Goal: Information Seeking & Learning: Obtain resource

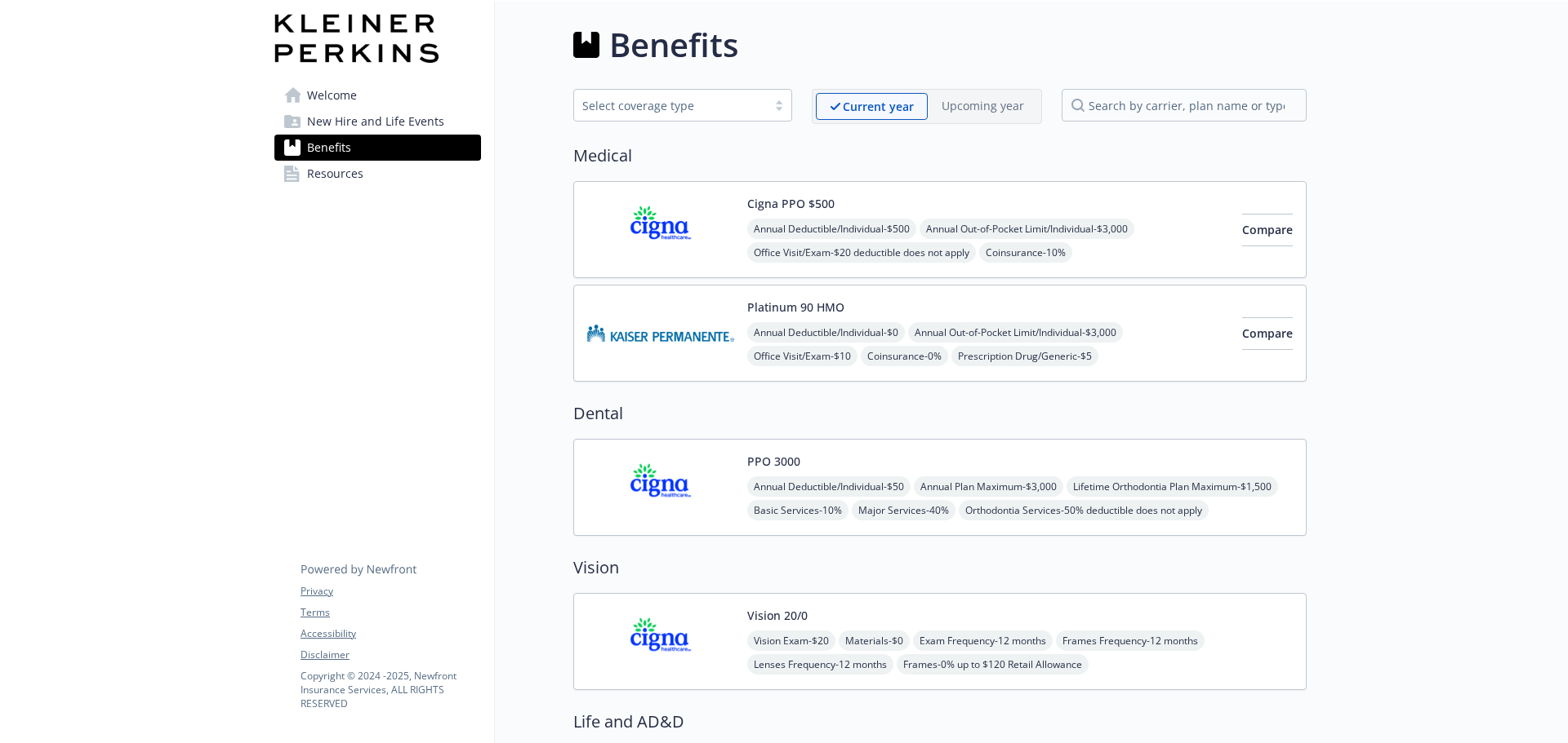
click at [789, 220] on span "Annual Deductible/Individual - $500" at bounding box center [831, 229] width 169 height 20
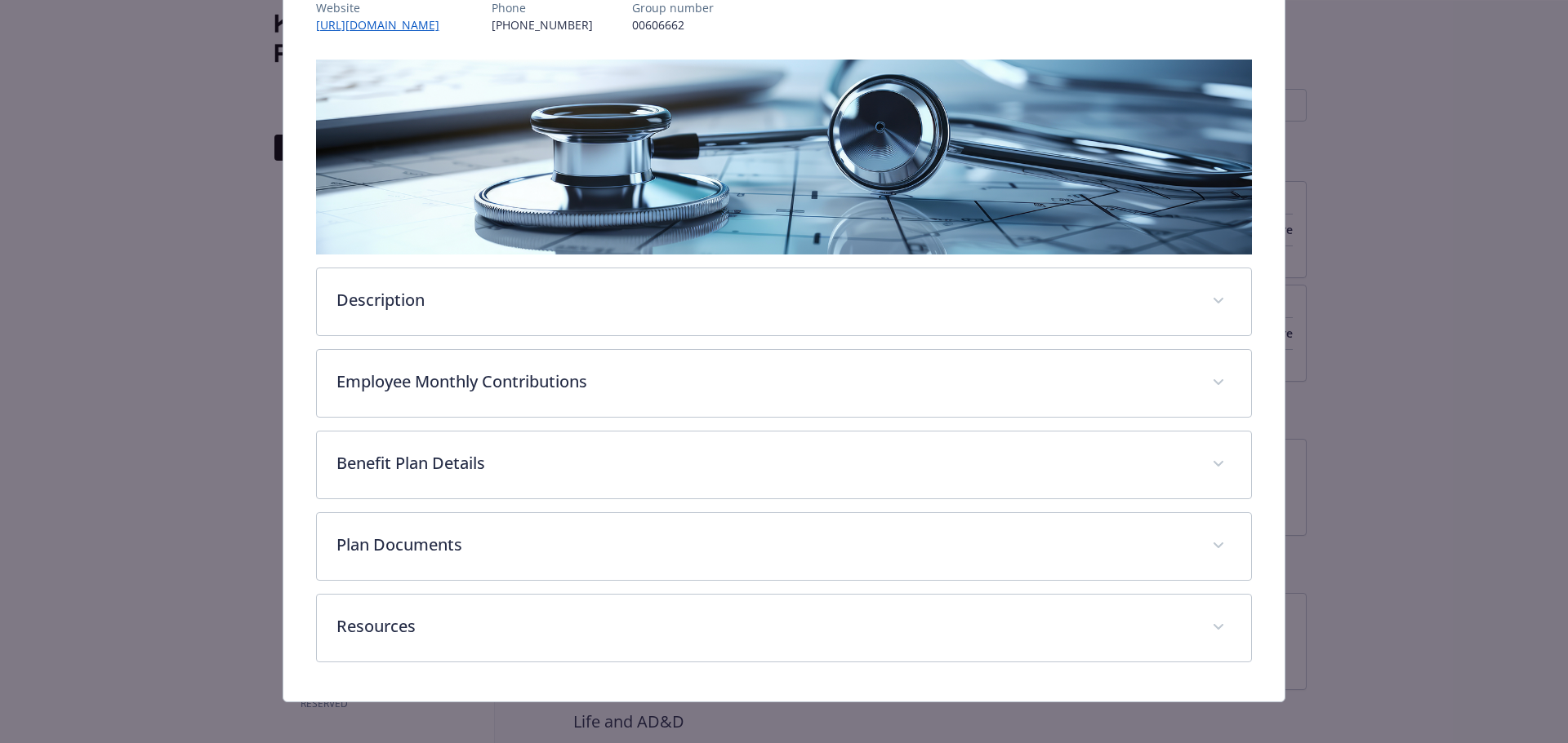
scroll to position [225, 0]
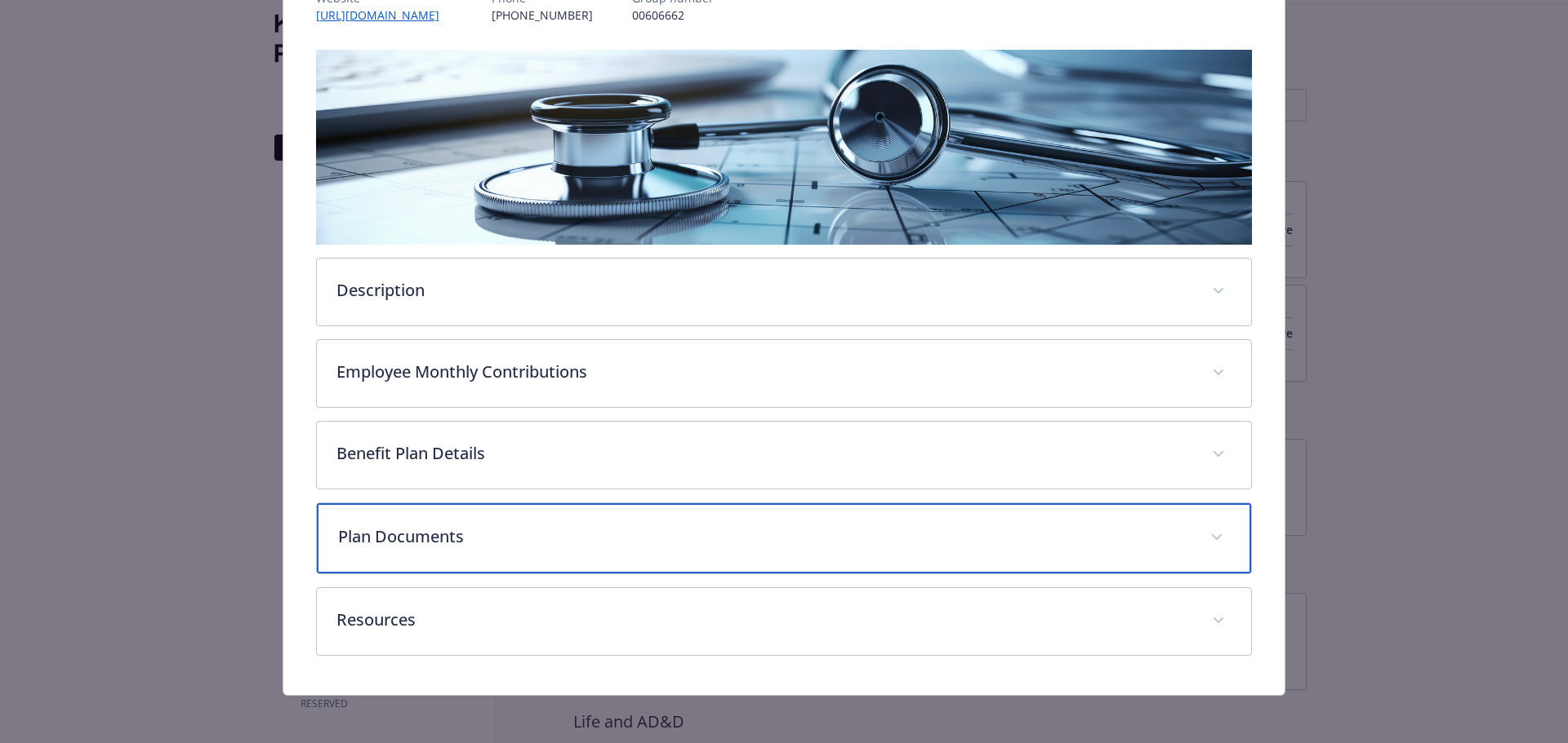
click at [886, 540] on p "Plan Documents" at bounding box center [765, 537] width 854 height 24
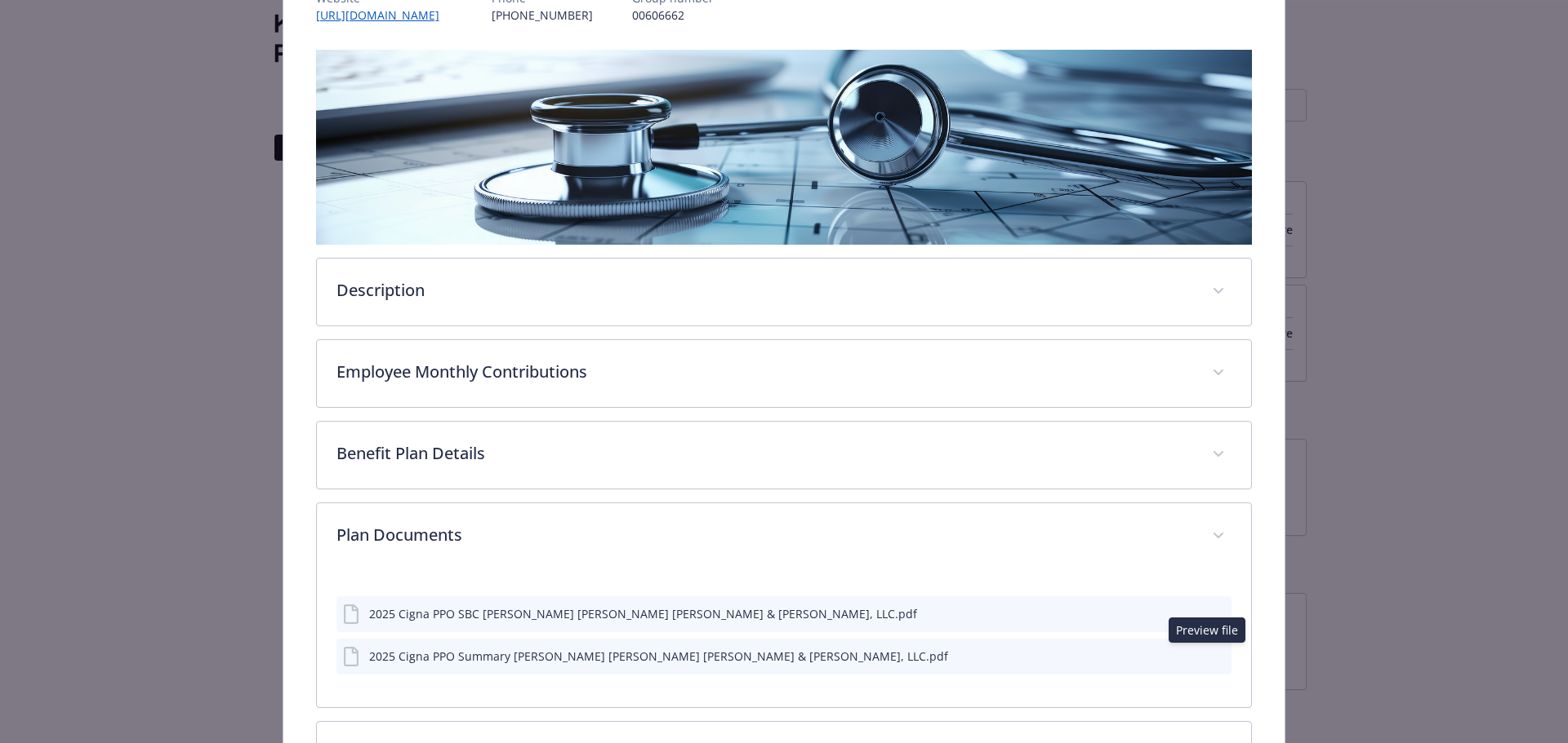
click at [1210, 654] on icon "preview file" at bounding box center [1216, 656] width 14 height 12
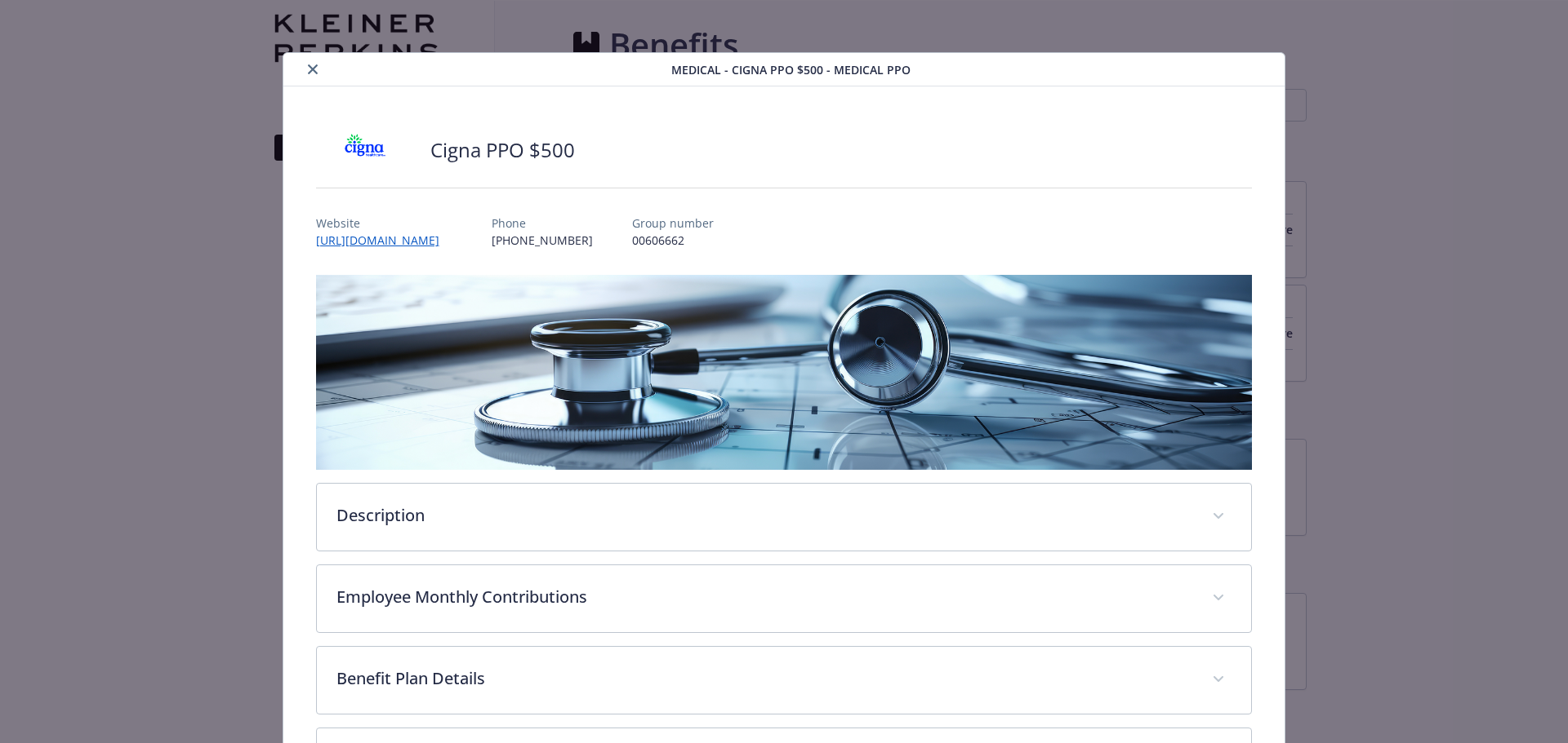
click at [310, 69] on icon "close" at bounding box center [313, 69] width 10 height 10
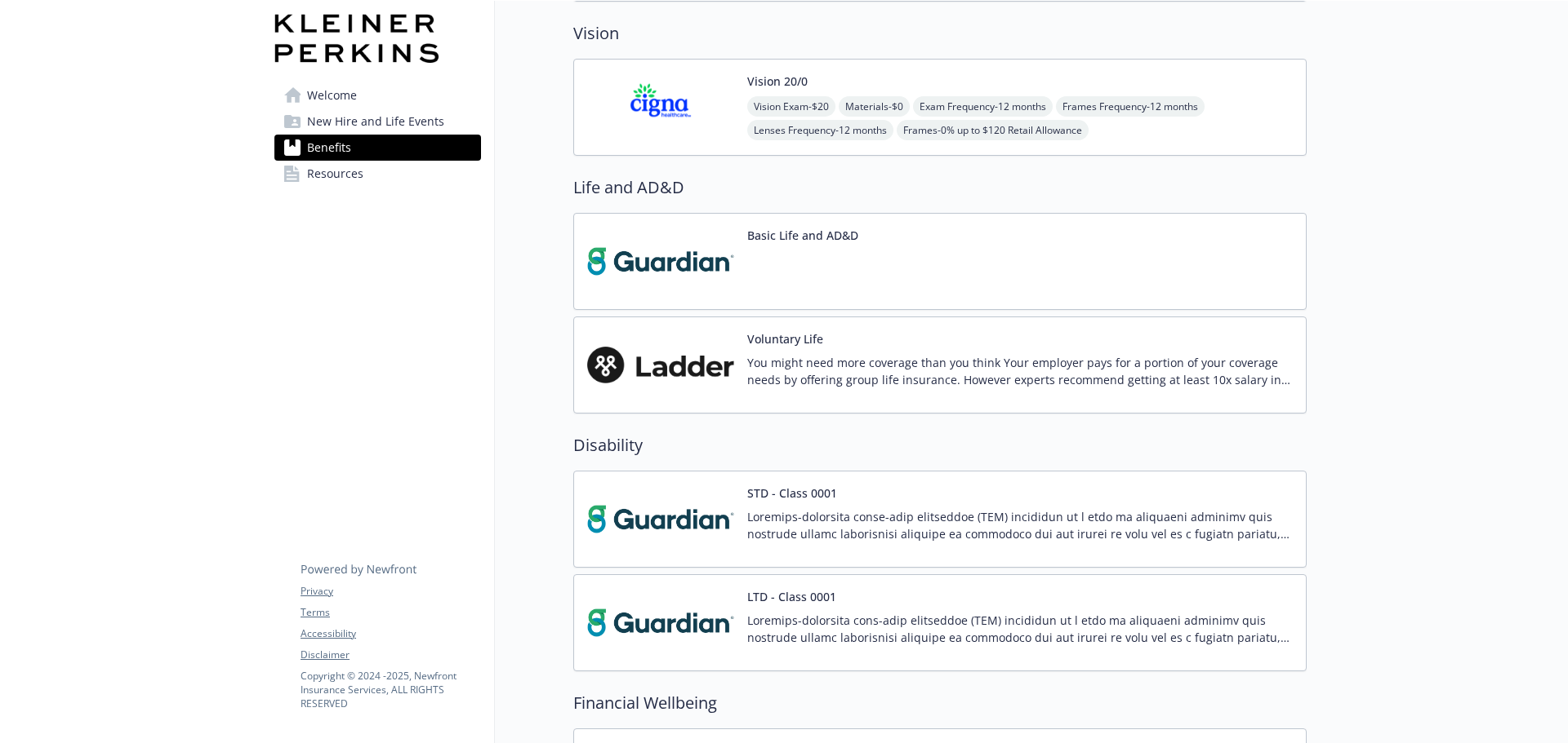
scroll to position [734, 0]
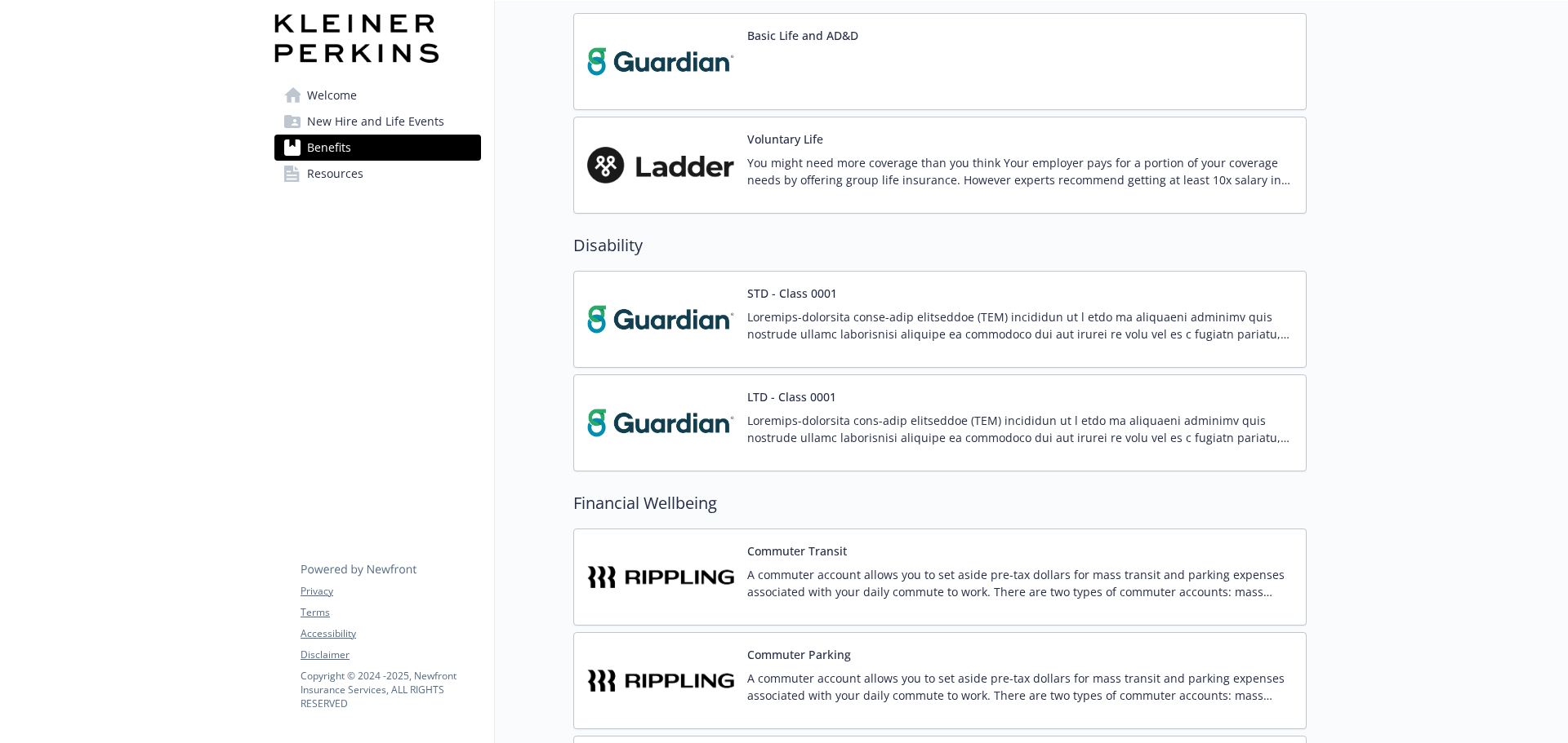
click at [1011, 421] on p at bounding box center [1020, 429] width 546 height 35
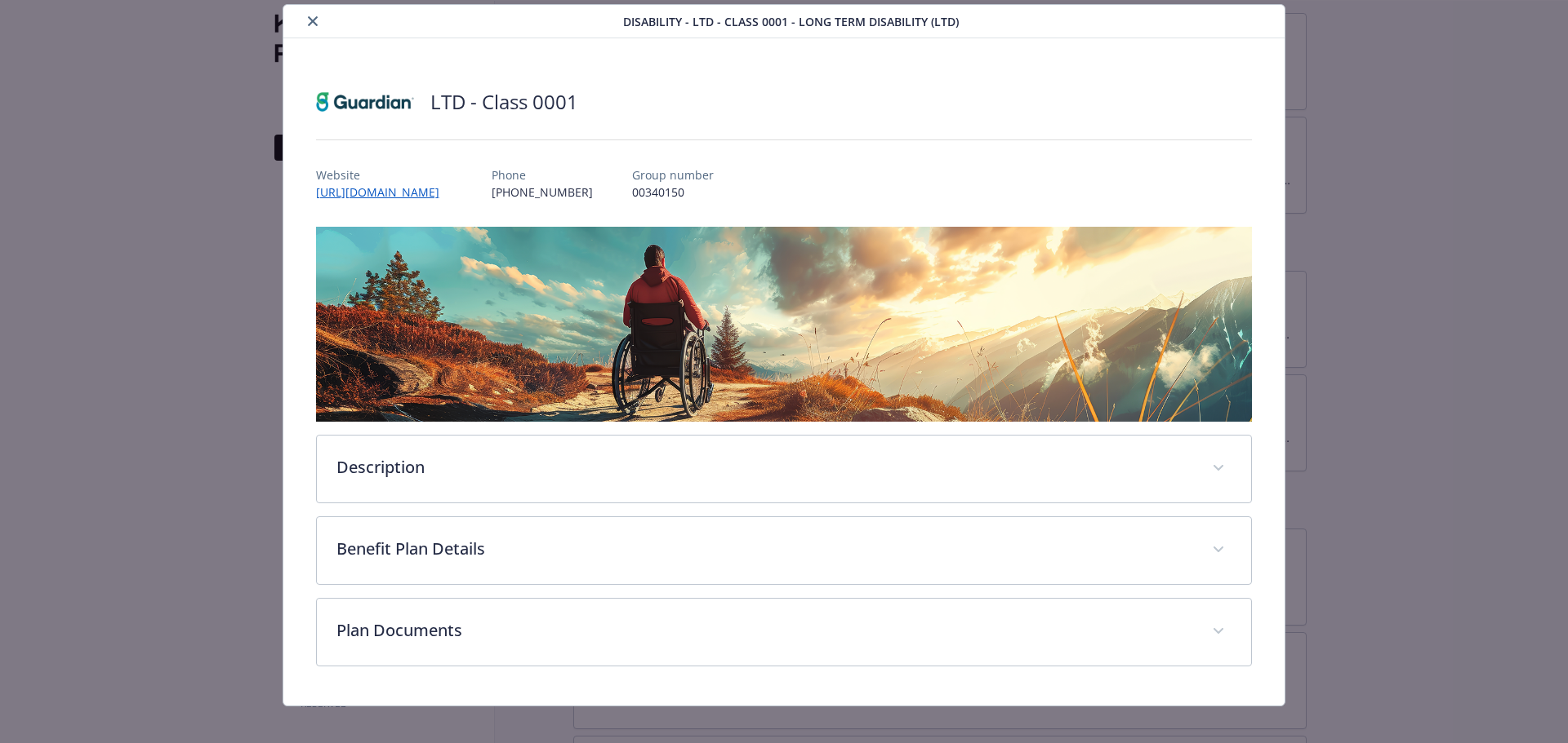
scroll to position [62, 0]
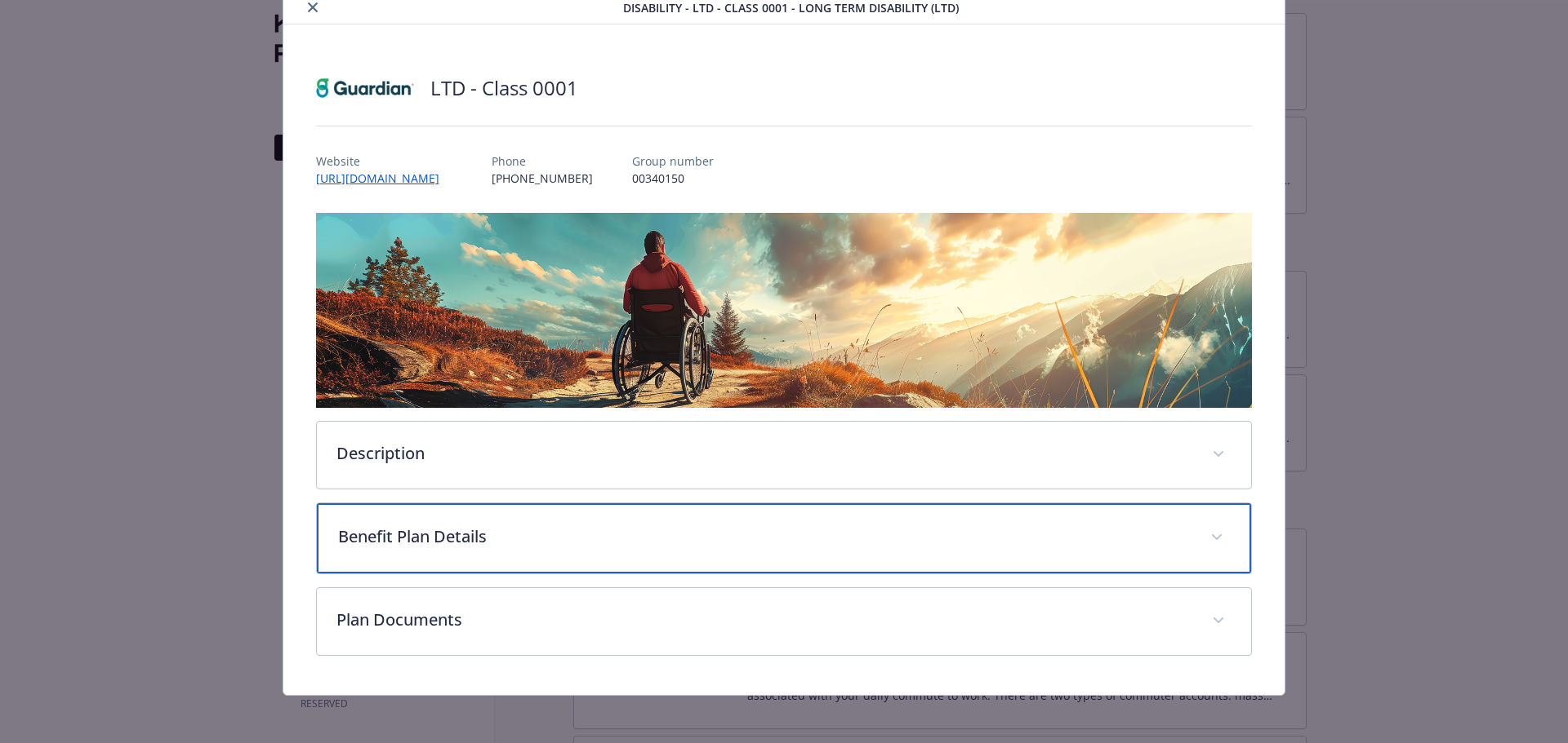
click at [1206, 526] on span "details for plan Disability - LTD - Class 0001 - Long Term Disability (LTD)" at bounding box center [1217, 537] width 26 height 26
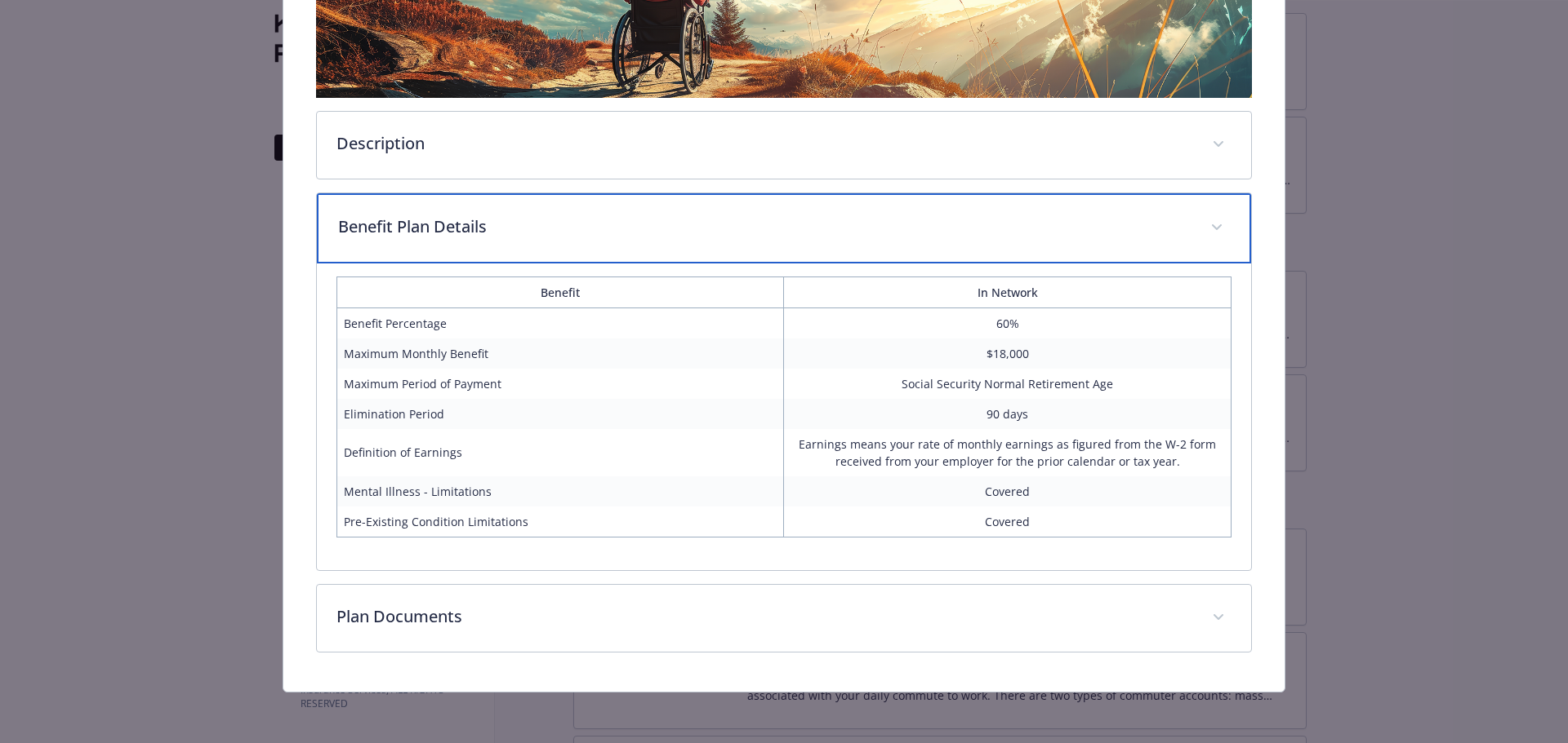
scroll to position [372, 0]
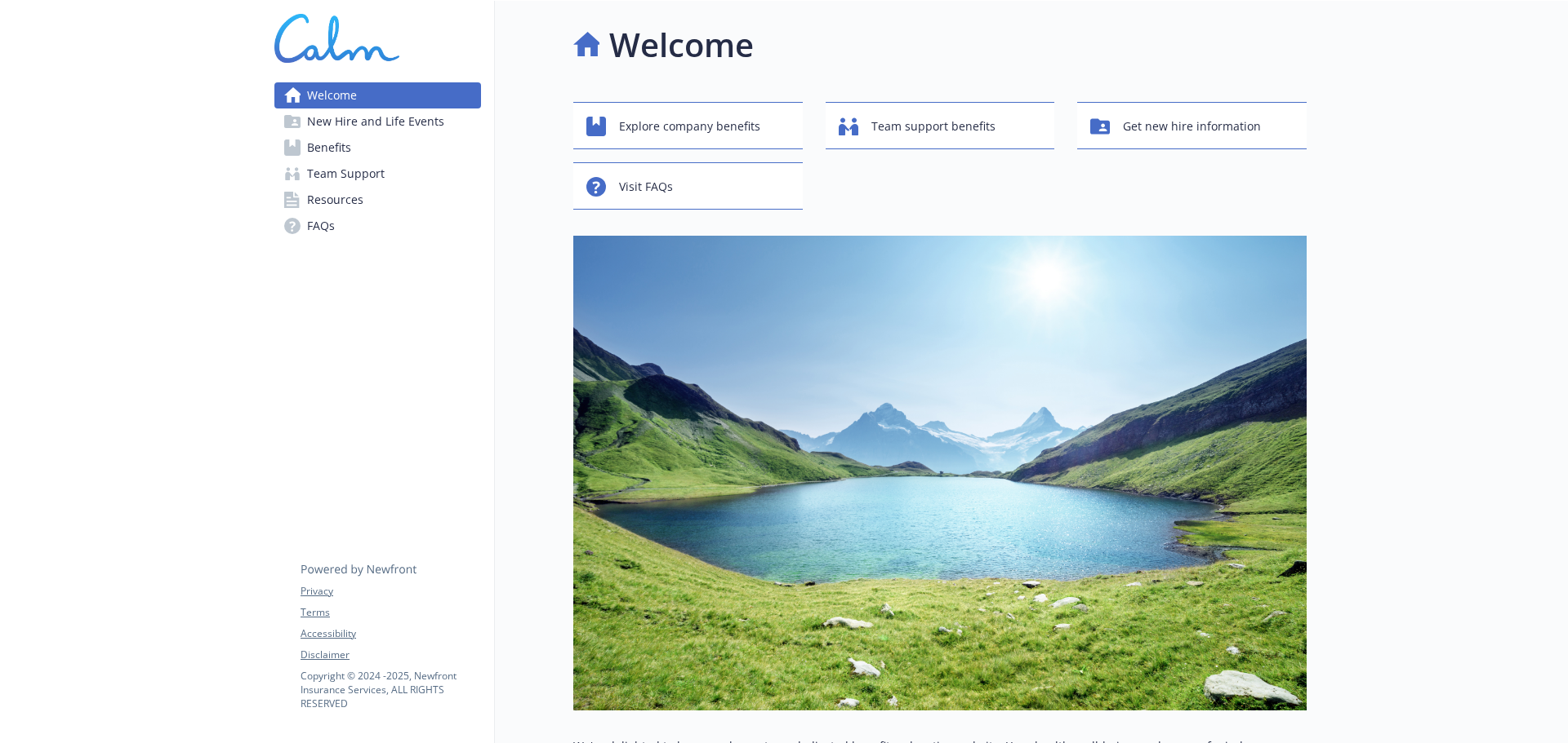
click at [325, 147] on span "Benefits" at bounding box center [329, 148] width 44 height 26
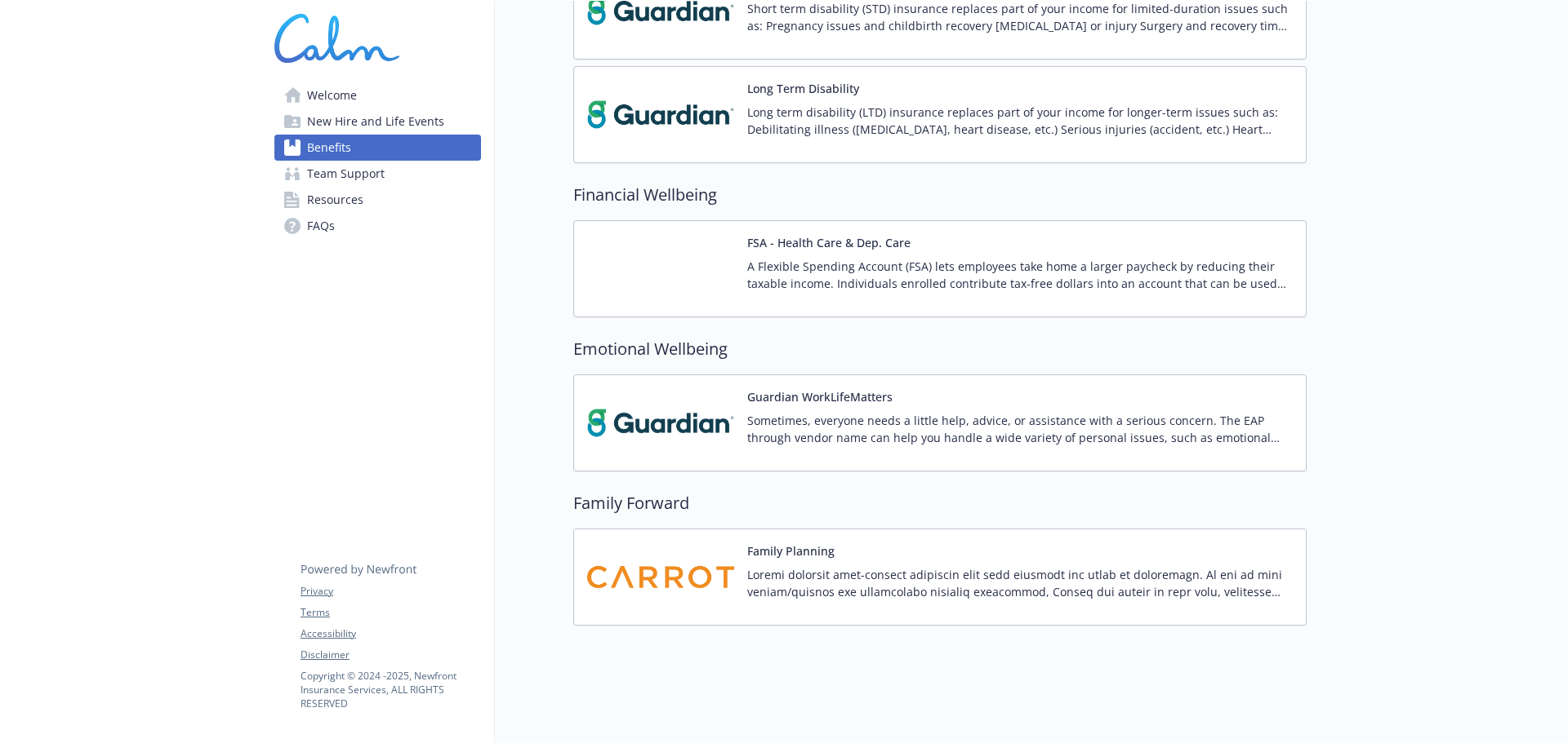
scroll to position [1056, 0]
click at [916, 412] on p "Sometimes, everyone needs a little help, advice, or assistance with a serious c…" at bounding box center [1020, 429] width 546 height 35
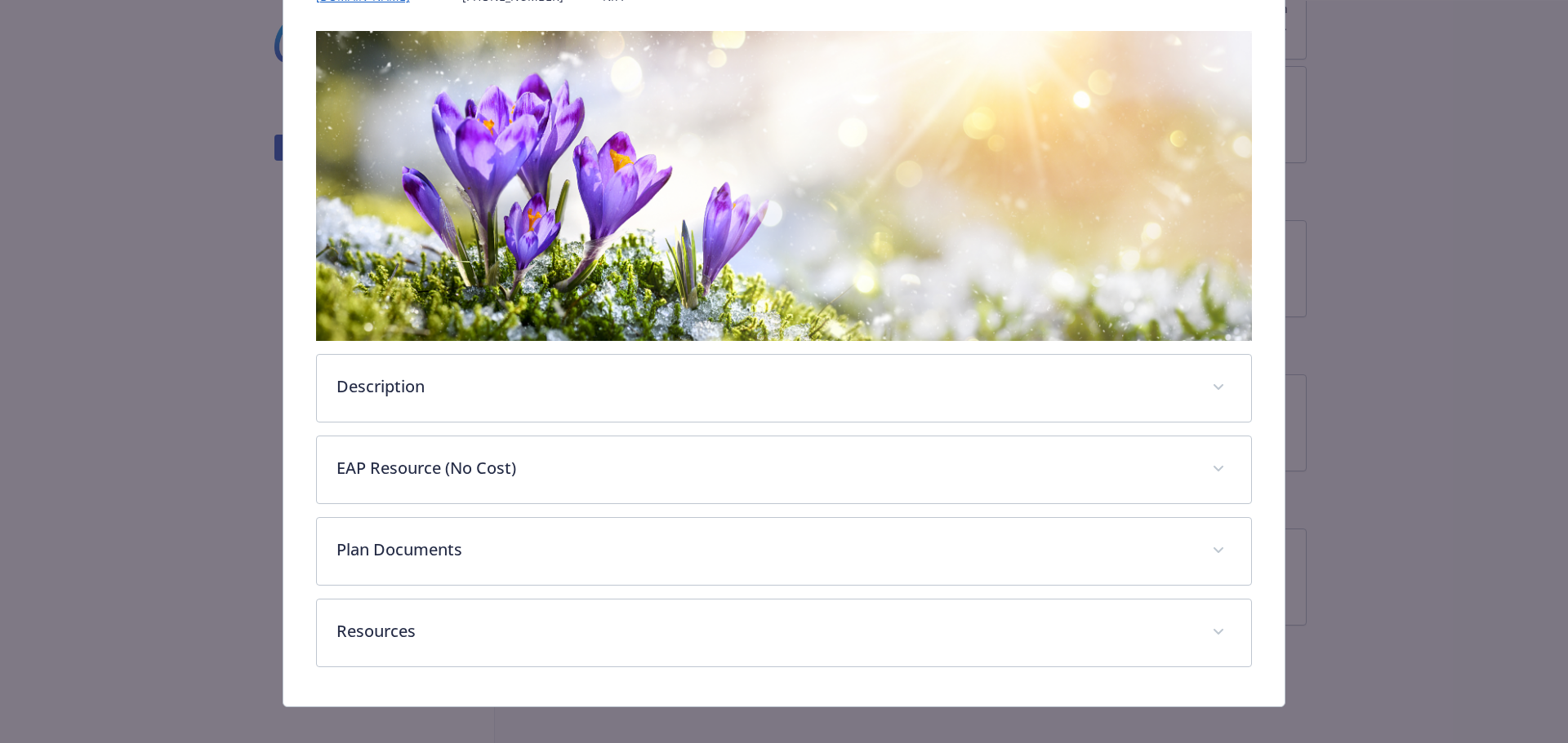
scroll to position [245, 0]
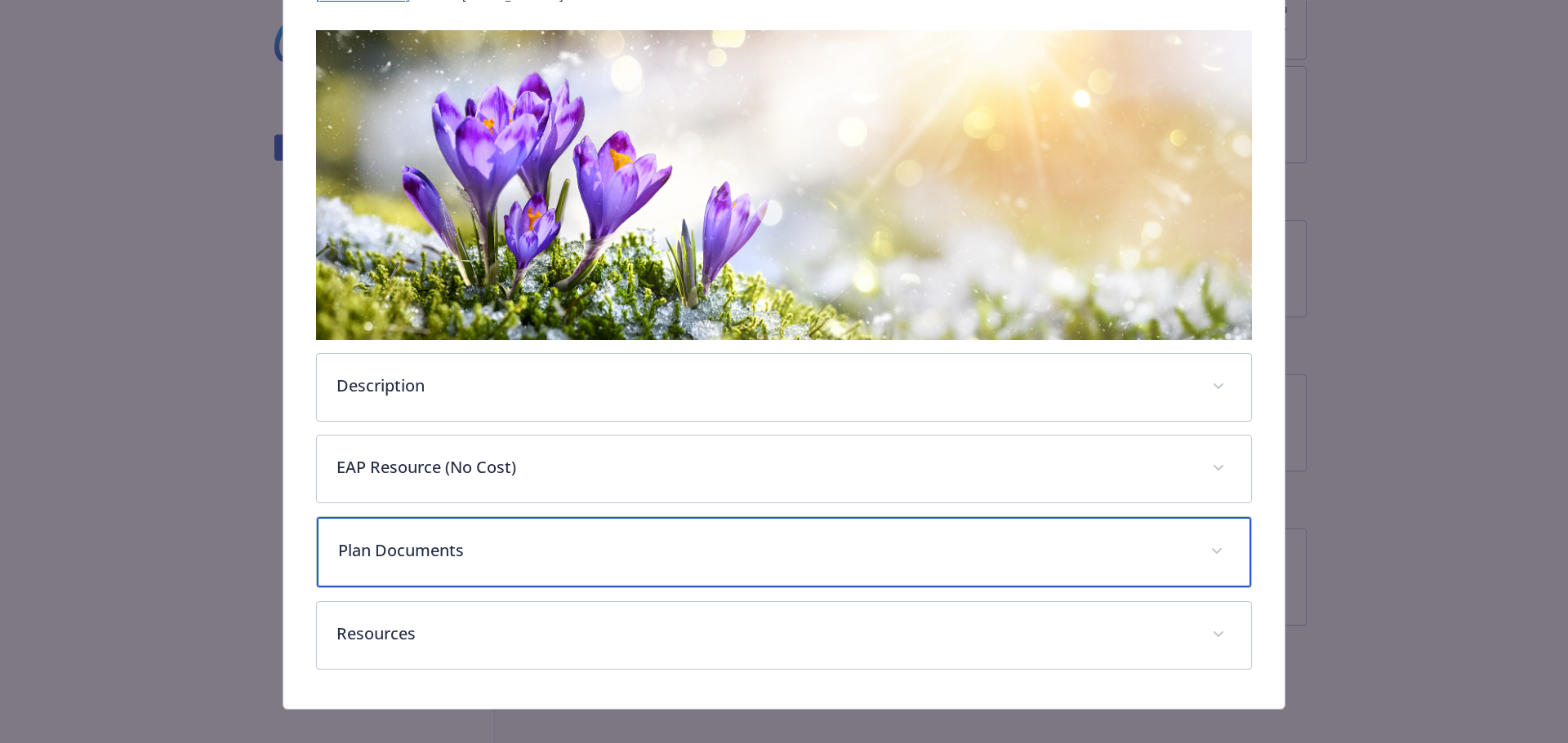
click at [1125, 545] on p "Plan Documents" at bounding box center [765, 550] width 854 height 24
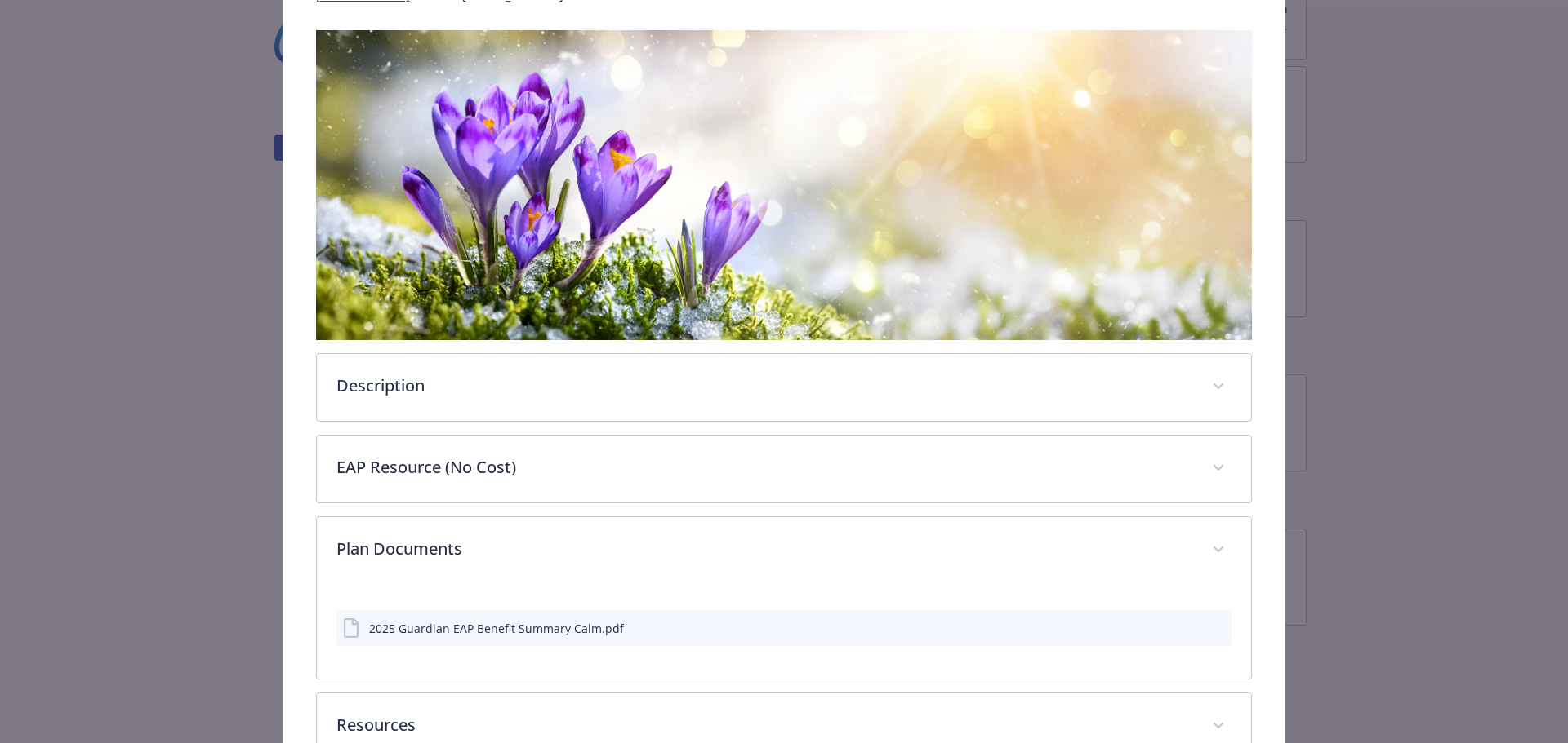
click at [524, 628] on div "2025 Guardian EAP Benefit Summary Calm.pdf" at bounding box center [496, 629] width 255 height 17
click at [1209, 627] on icon "preview file" at bounding box center [1216, 627] width 14 height 12
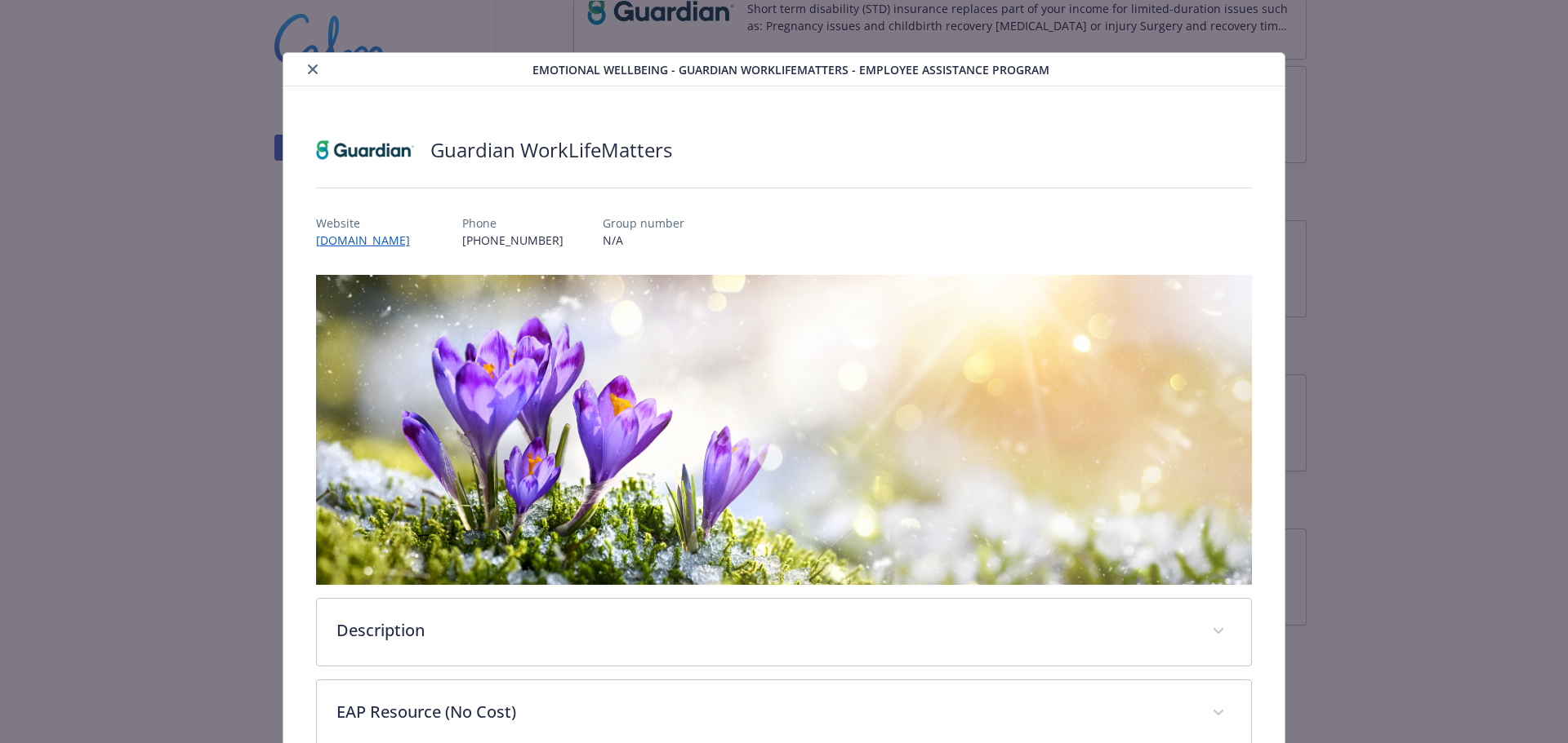
click at [308, 69] on icon "close" at bounding box center [313, 69] width 10 height 10
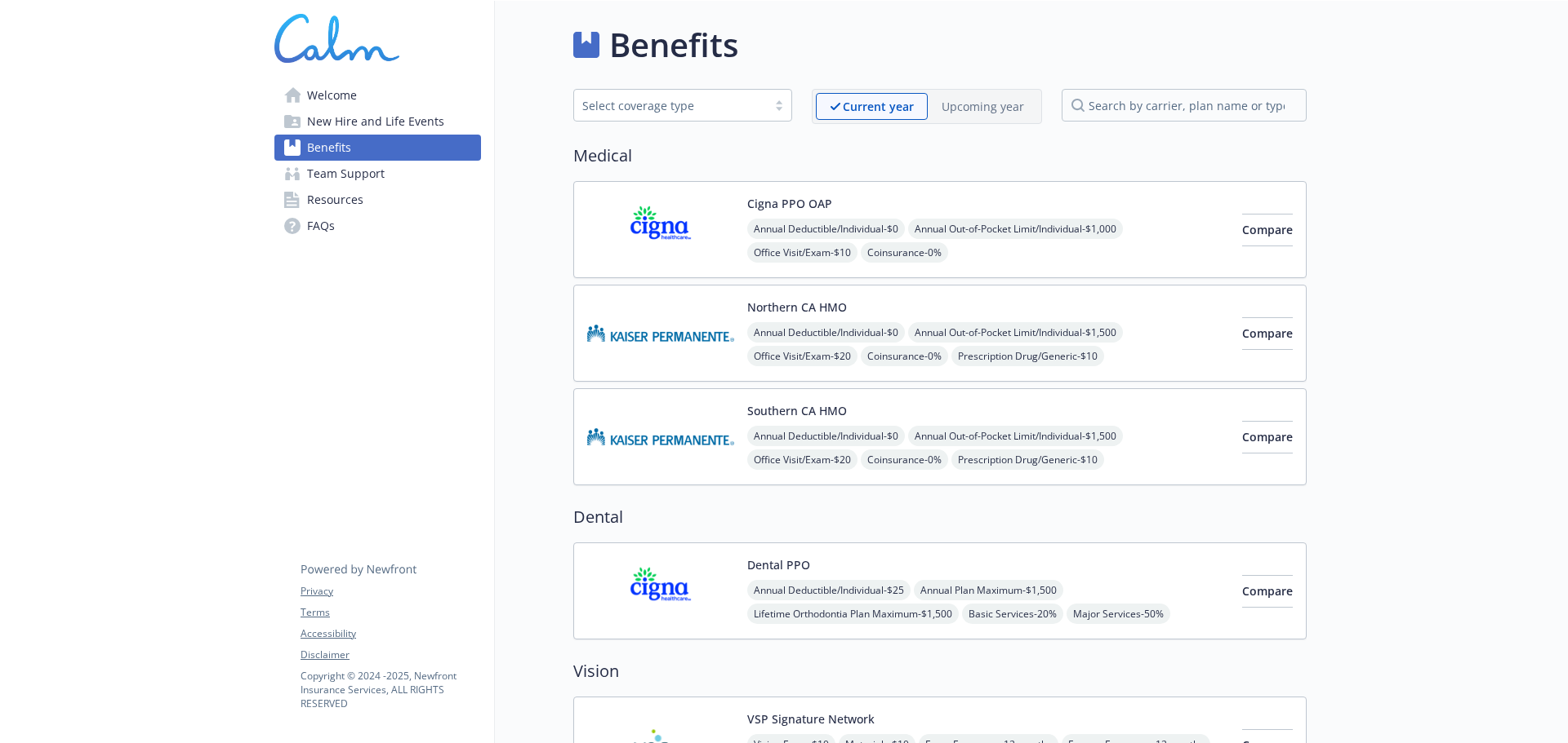
click at [976, 94] on div "Upcoming year" at bounding box center [983, 106] width 110 height 27
click at [856, 110] on p "Current year" at bounding box center [864, 106] width 70 height 17
drag, startPoint x: 981, startPoint y: 104, endPoint x: 982, endPoint y: 135, distance: 31.0
click at [978, 108] on p "Upcoming year" at bounding box center [982, 106] width 82 height 17
click at [342, 195] on span "Resources" at bounding box center [335, 200] width 56 height 26
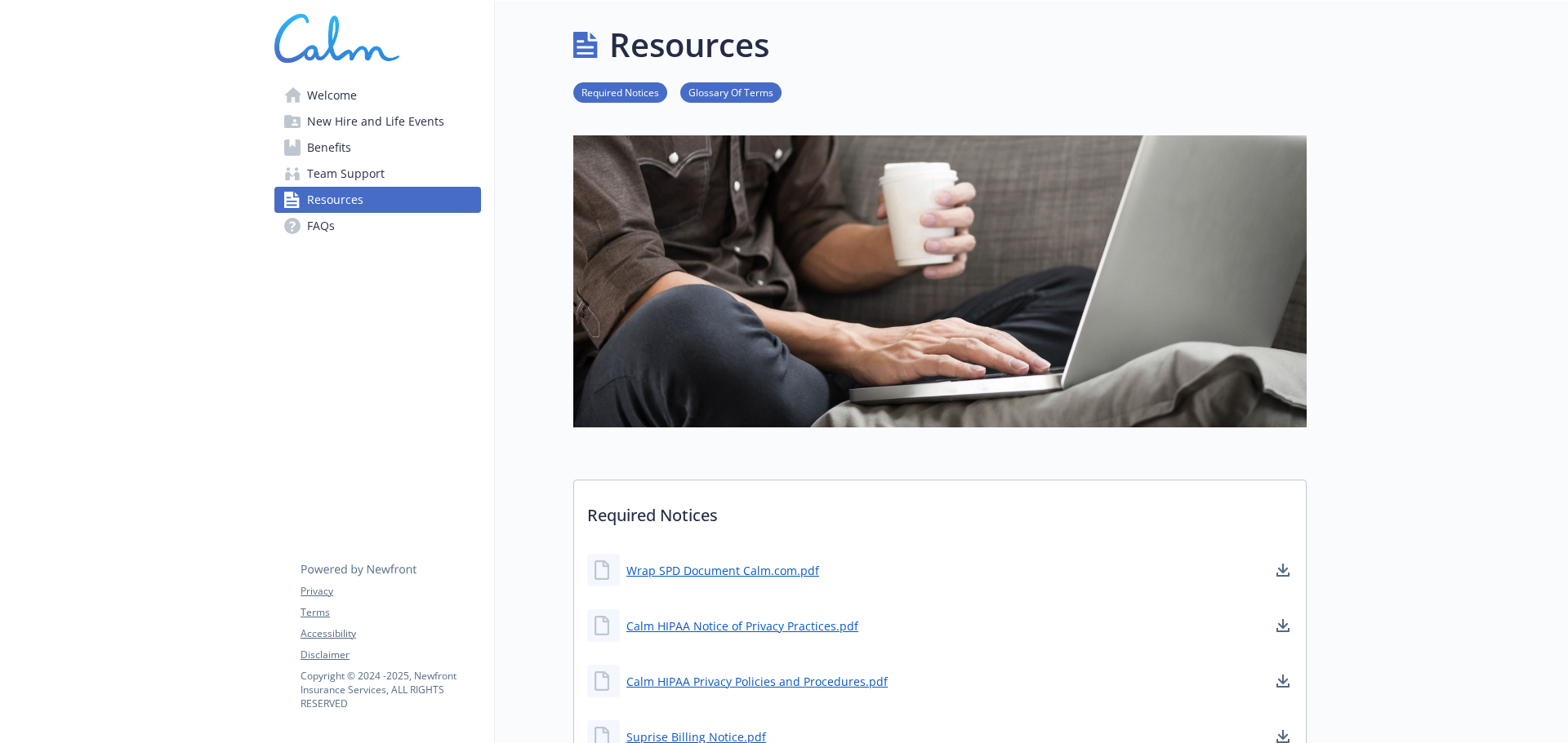
click at [350, 176] on span "Team Support" at bounding box center [346, 174] width 77 height 26
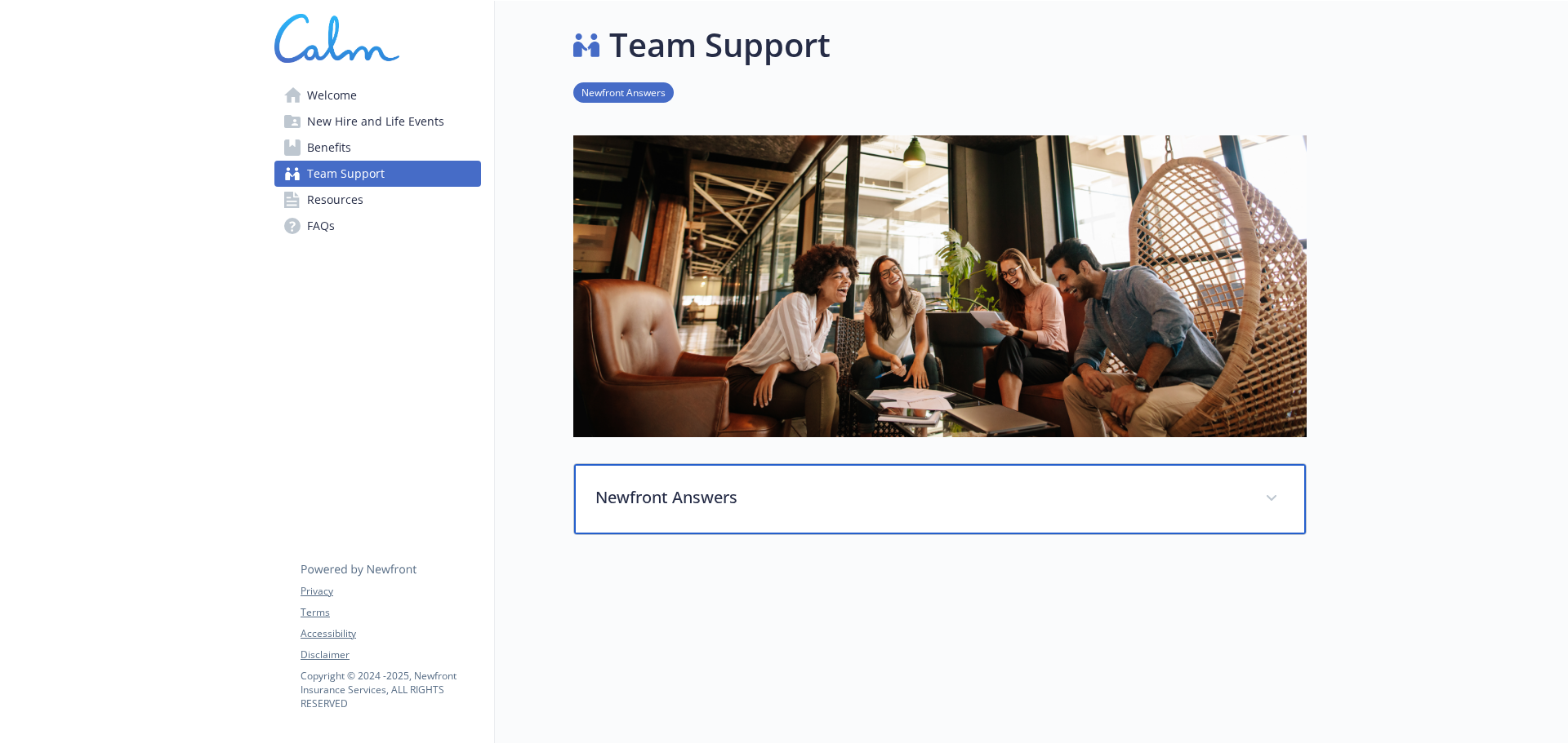
click at [1275, 494] on span at bounding box center [1271, 498] width 26 height 26
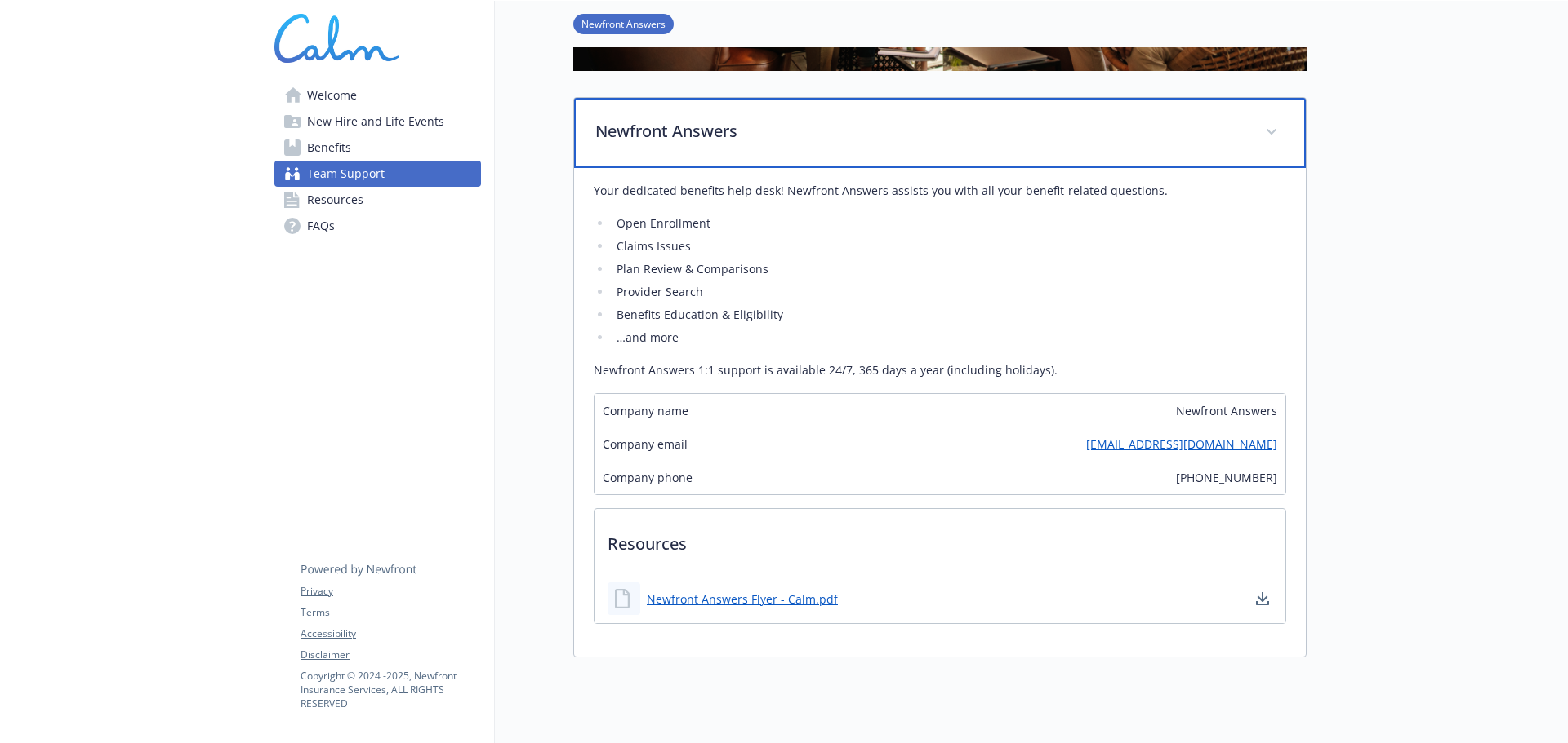
scroll to position [408, 0]
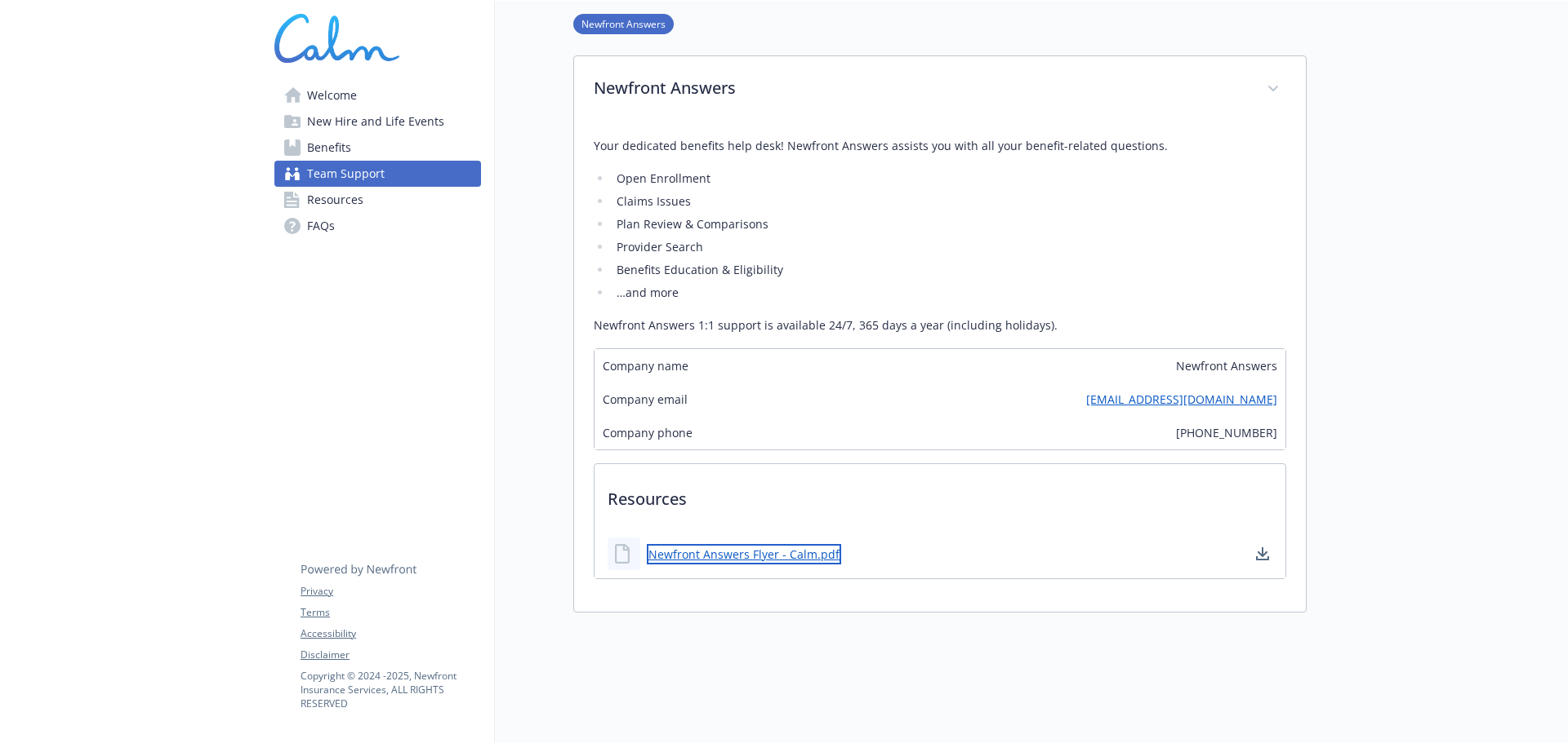
click at [702, 559] on link "Newfront Answers Flyer - Calm.pdf" at bounding box center [743, 554] width 194 height 20
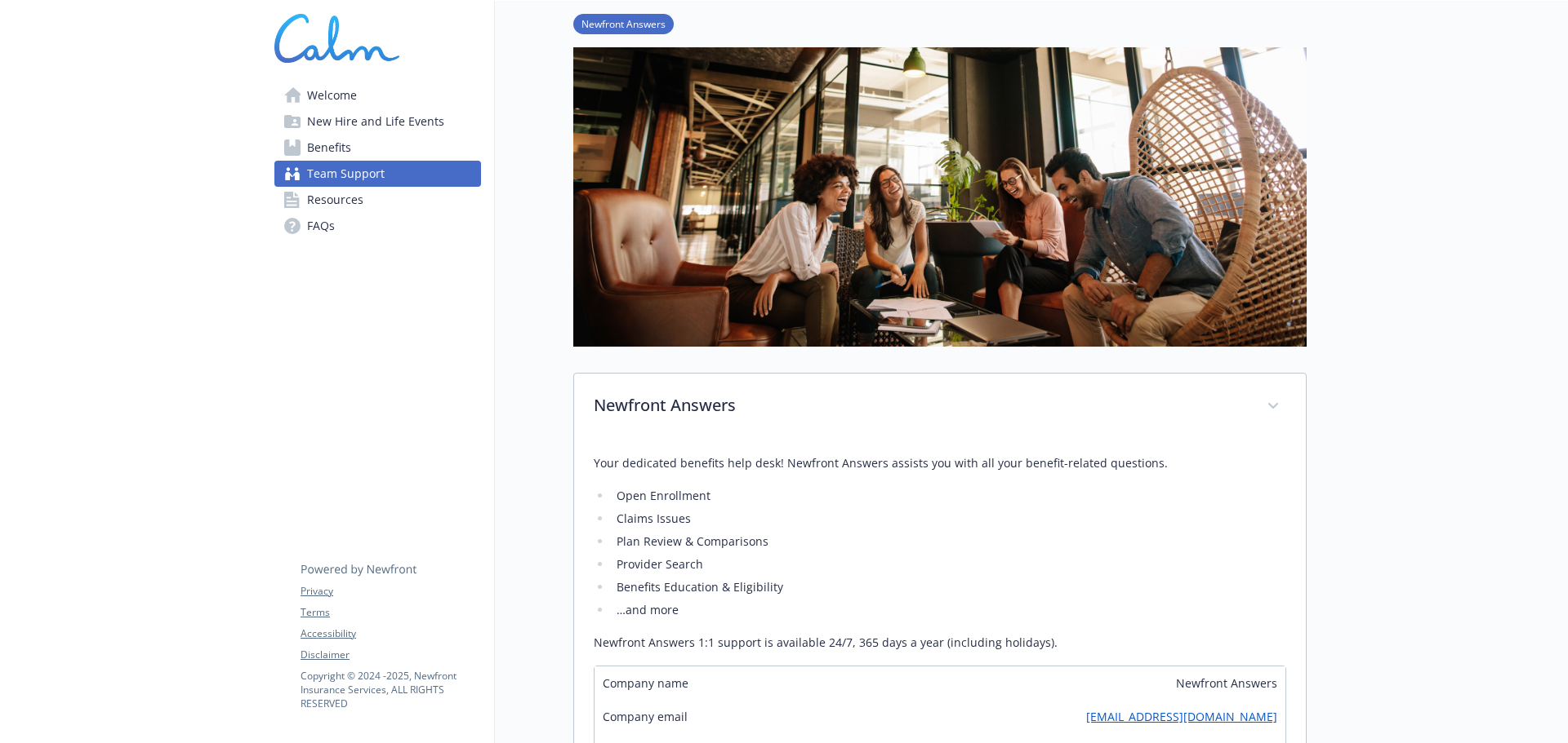
scroll to position [326, 0]
